Goal: Check status: Check status

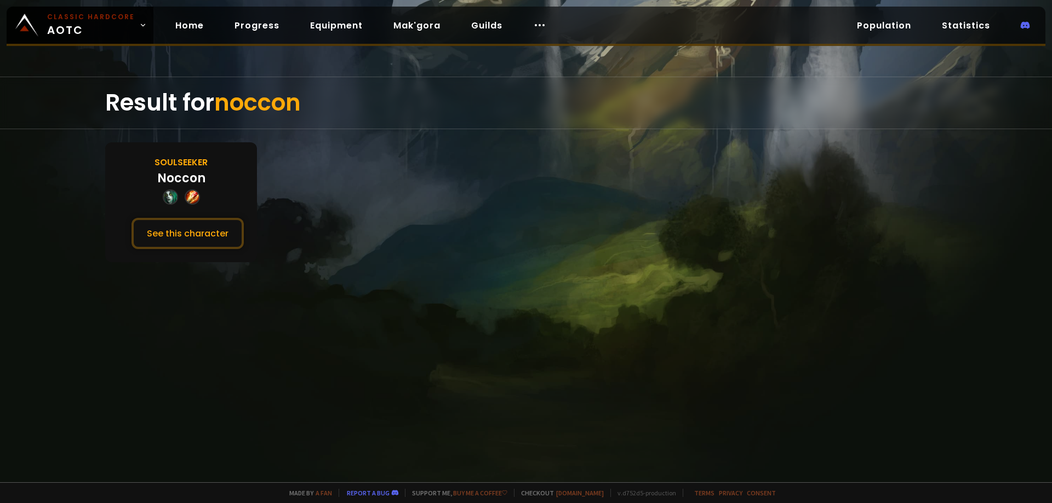
drag, startPoint x: 309, startPoint y: 124, endPoint x: 317, endPoint y: 123, distance: 8.3
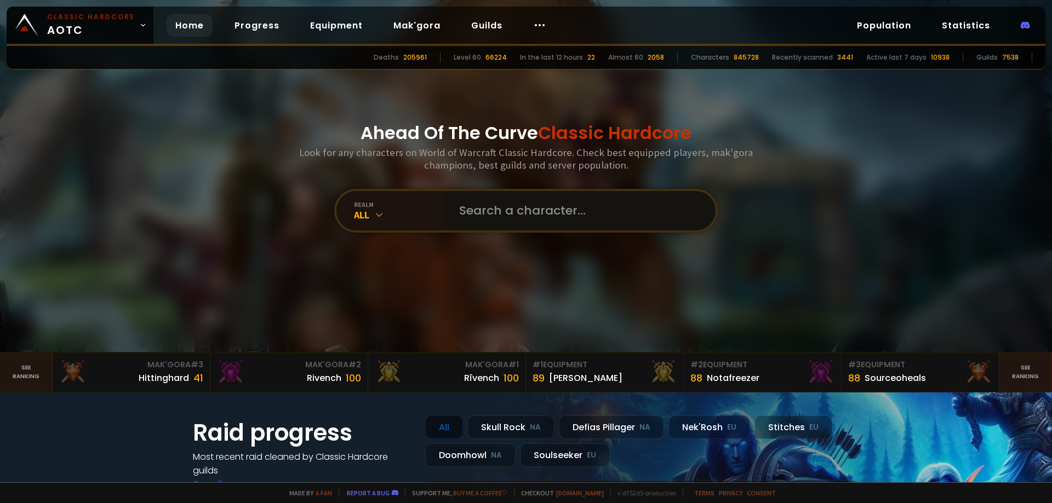
click at [502, 212] on input "text" at bounding box center [577, 210] width 250 height 39
paste input "Minazukii"
type input "Minazukii"
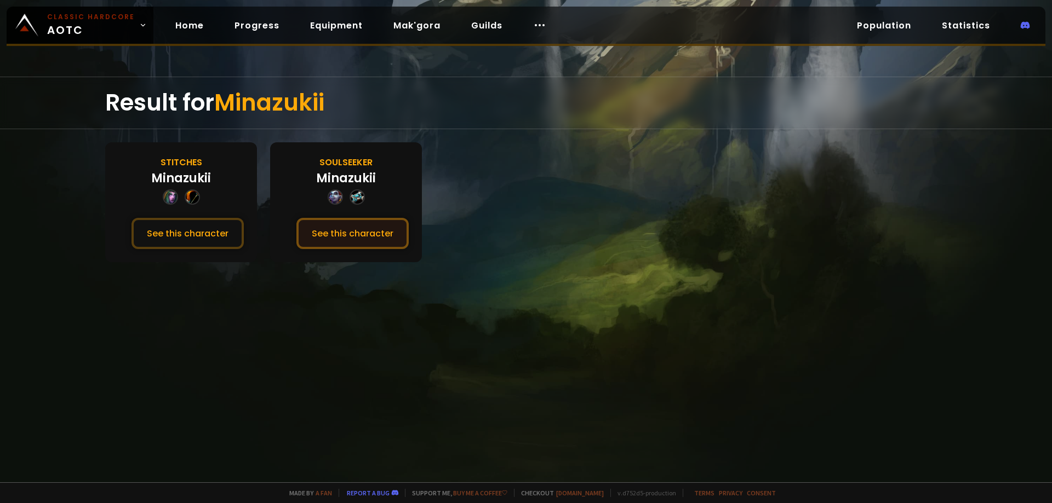
click at [369, 234] on button "See this character" at bounding box center [352, 233] width 112 height 31
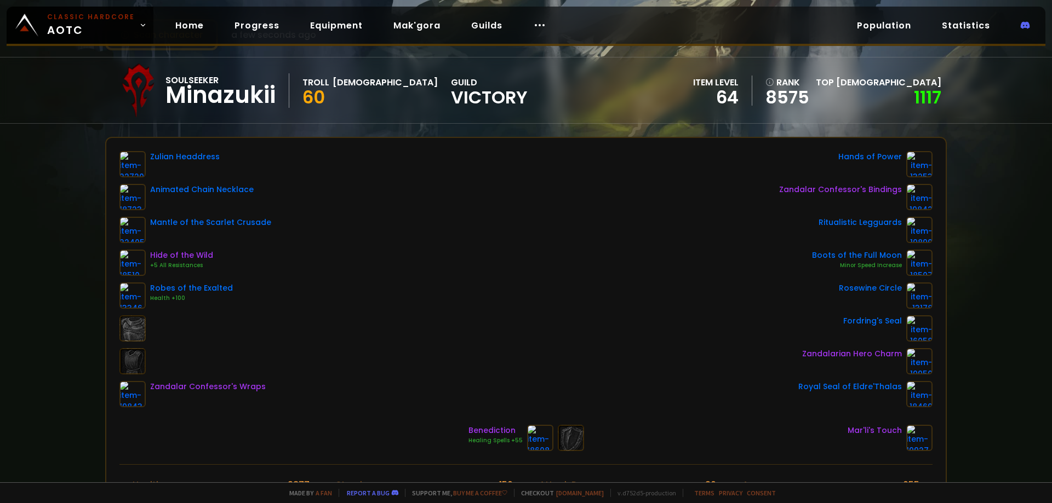
scroll to position [55, 0]
